Goal: Find specific page/section

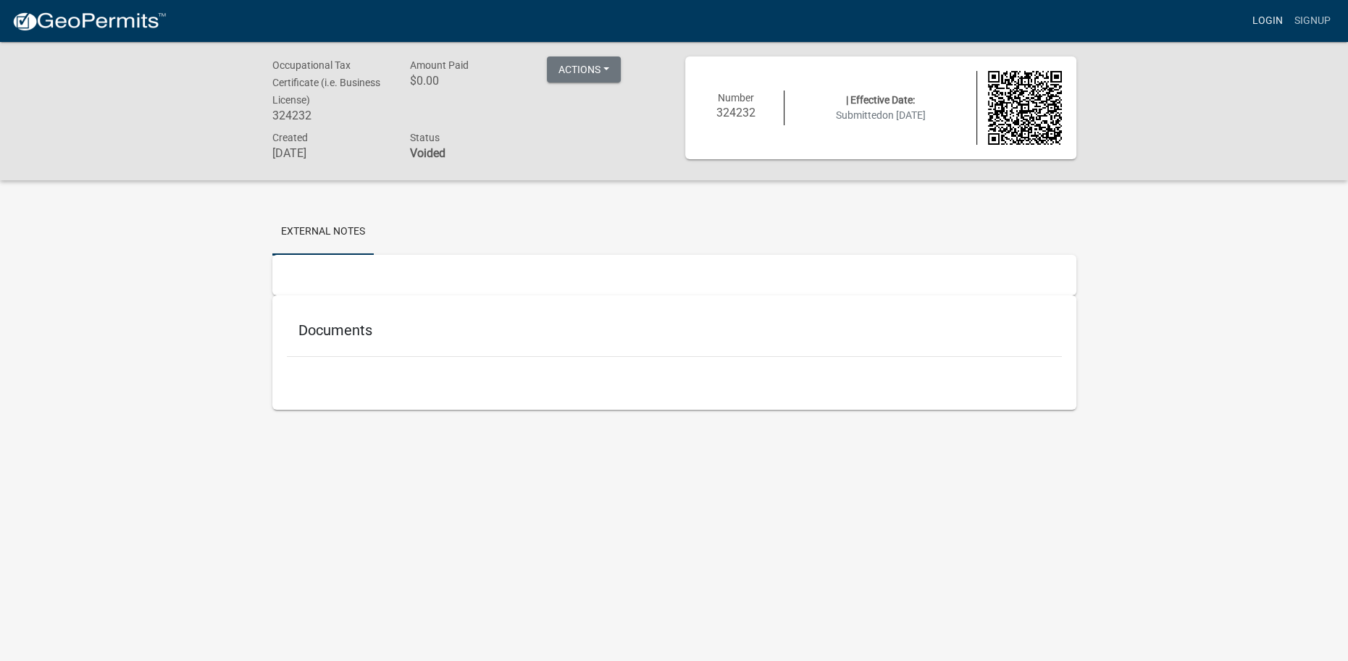
click at [1286, 17] on link "Login" at bounding box center [1268, 21] width 42 height 28
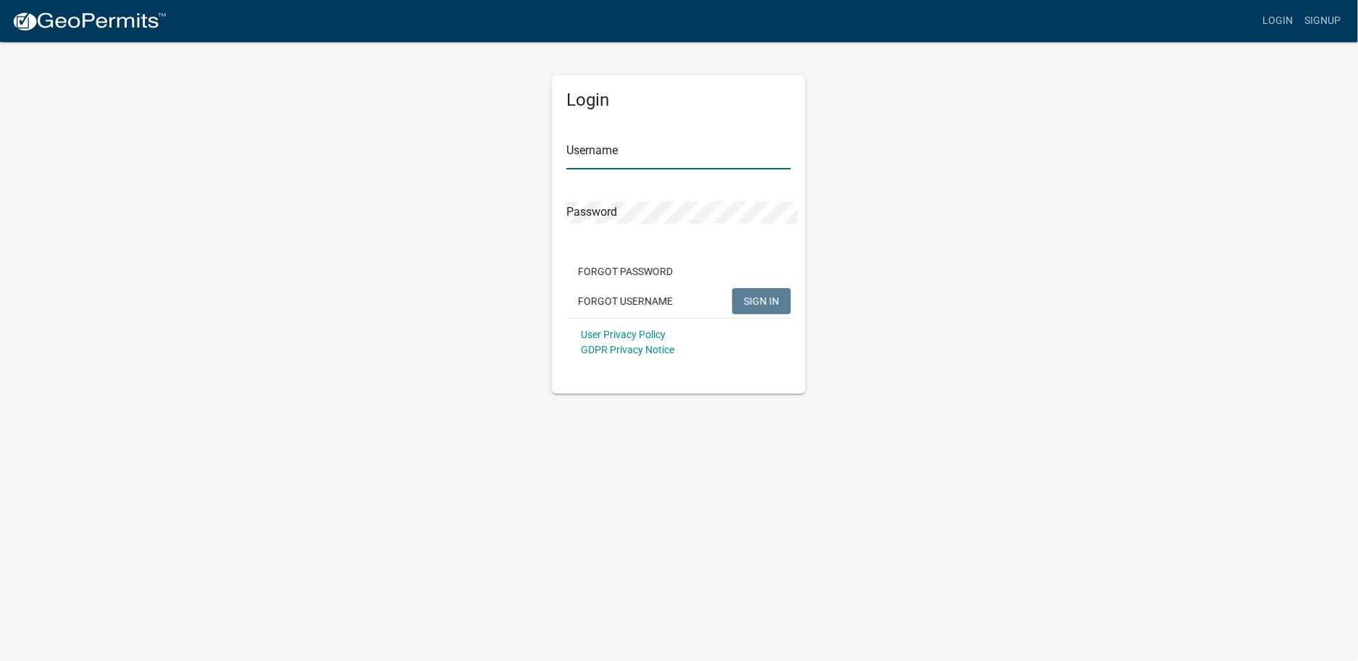
click at [669, 140] on input "Username" at bounding box center [678, 155] width 225 height 30
paste input "Cititrends826"
type input "Cititrends826"
click at [771, 296] on span "SIGN IN" at bounding box center [761, 302] width 35 height 12
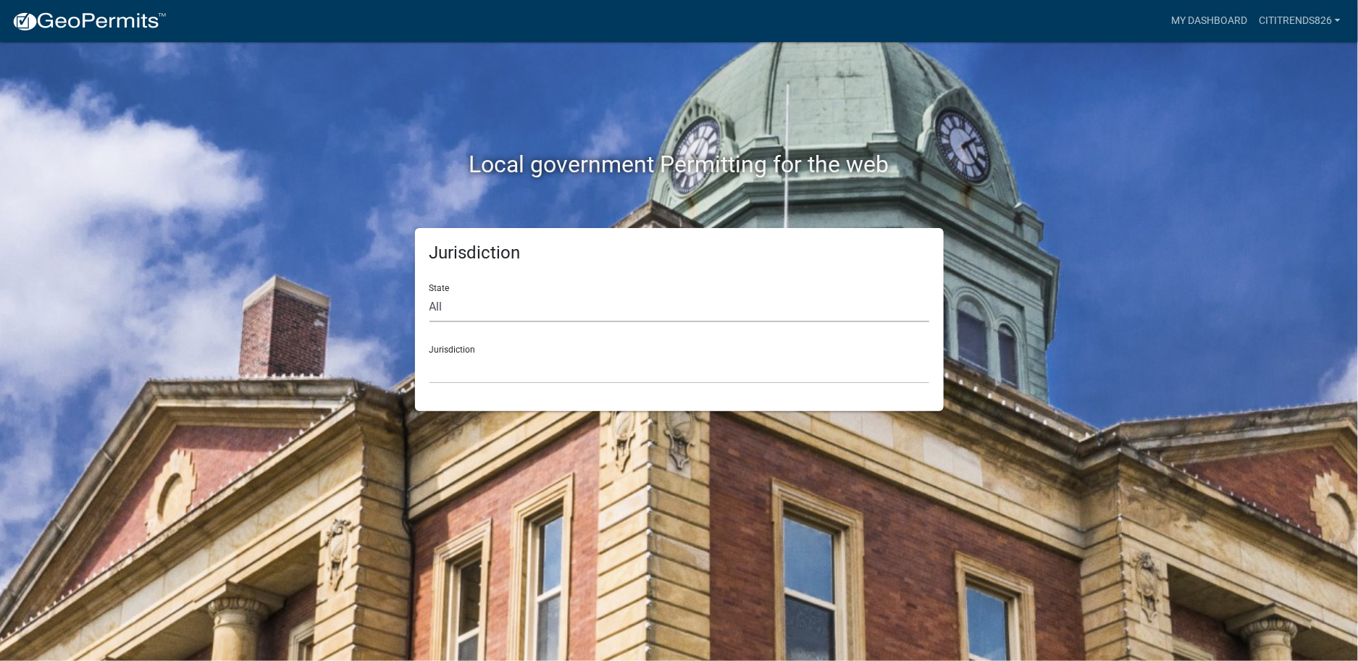
click at [487, 293] on select "All [US_STATE] [US_STATE] [US_STATE] [US_STATE] [US_STATE] [US_STATE] [US_STATE…" at bounding box center [680, 308] width 500 height 30
click at [529, 293] on select "All [US_STATE] [US_STATE] [US_STATE] [US_STATE] [US_STATE] [US_STATE] [US_STATE…" at bounding box center [680, 308] width 500 height 30
select select "[US_STATE]"
click at [430, 293] on select "All [US_STATE] [US_STATE] [US_STATE] [US_STATE] [US_STATE] [US_STATE] [US_STATE…" at bounding box center [680, 308] width 500 height 30
click at [469, 354] on select "[GEOGRAPHIC_DATA], [US_STATE][PERSON_NAME][GEOGRAPHIC_DATA], [US_STATE][PERSON_…" at bounding box center [680, 369] width 500 height 30
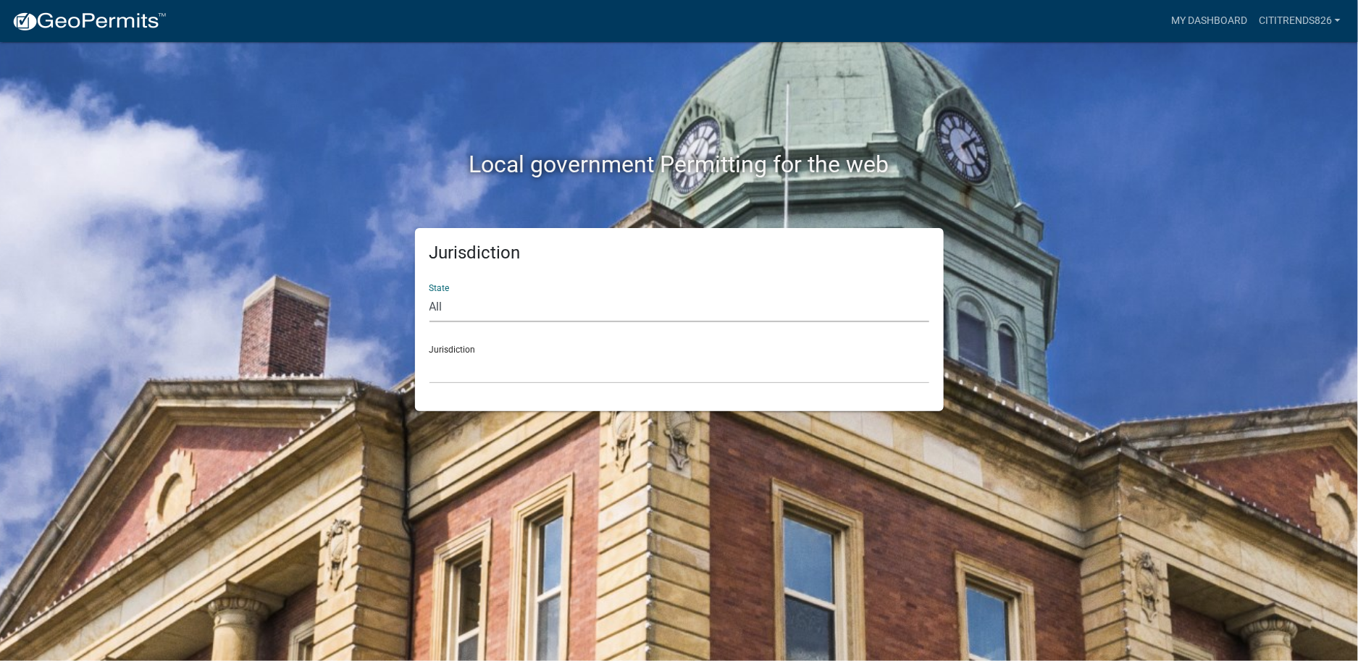
click at [475, 293] on select "All [US_STATE] [US_STATE] [US_STATE] [US_STATE] [US_STATE] [US_STATE] [US_STATE…" at bounding box center [680, 308] width 500 height 30
click at [430, 293] on select "All [US_STATE] [US_STATE] [US_STATE] [US_STATE] [US_STATE] [US_STATE] [US_STATE…" at bounding box center [680, 308] width 500 height 30
click at [468, 354] on select "[GEOGRAPHIC_DATA], [US_STATE][PERSON_NAME][GEOGRAPHIC_DATA], [US_STATE][PERSON_…" at bounding box center [680, 369] width 500 height 30
